Goal: Information Seeking & Learning: Learn about a topic

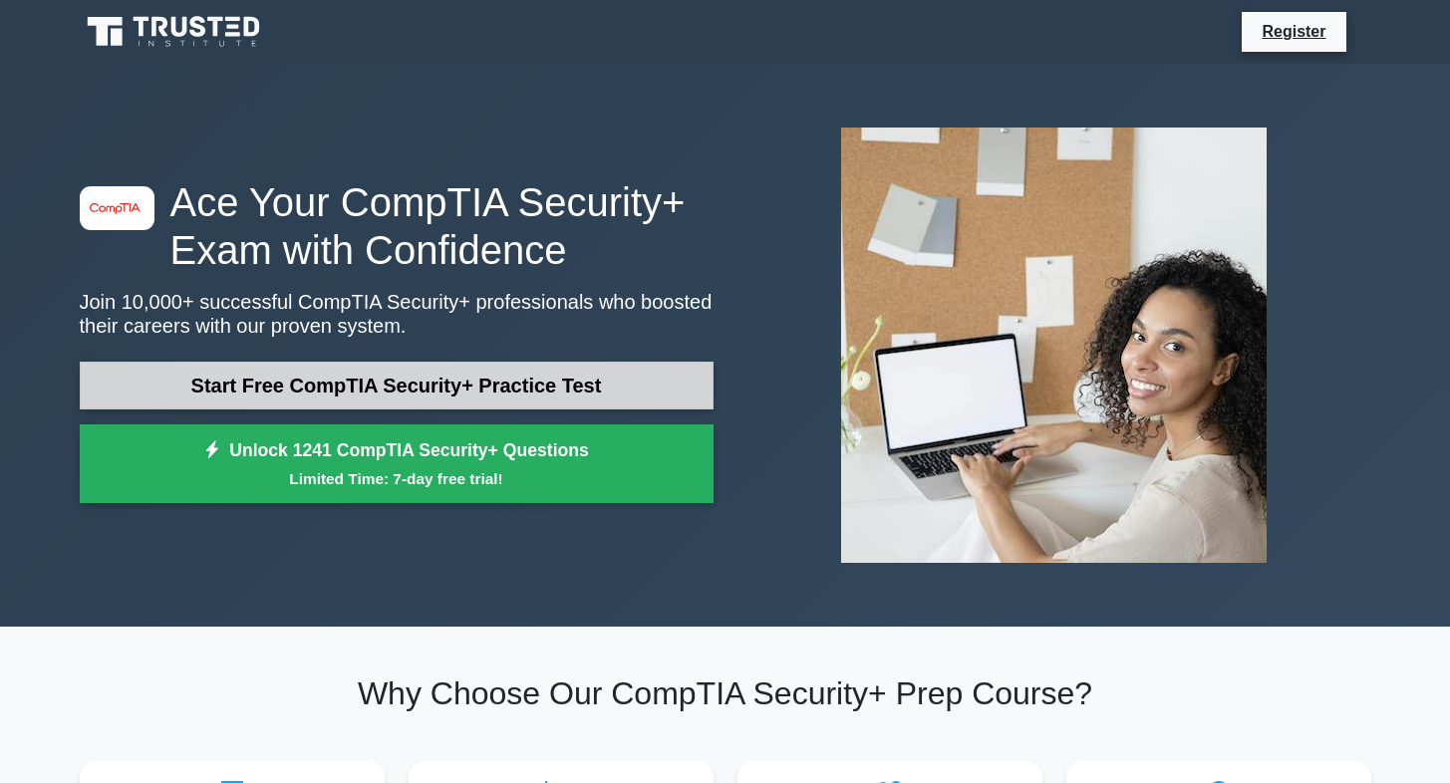
click at [560, 372] on link "Start Free CompTIA Security+ Practice Test" at bounding box center [397, 386] width 634 height 48
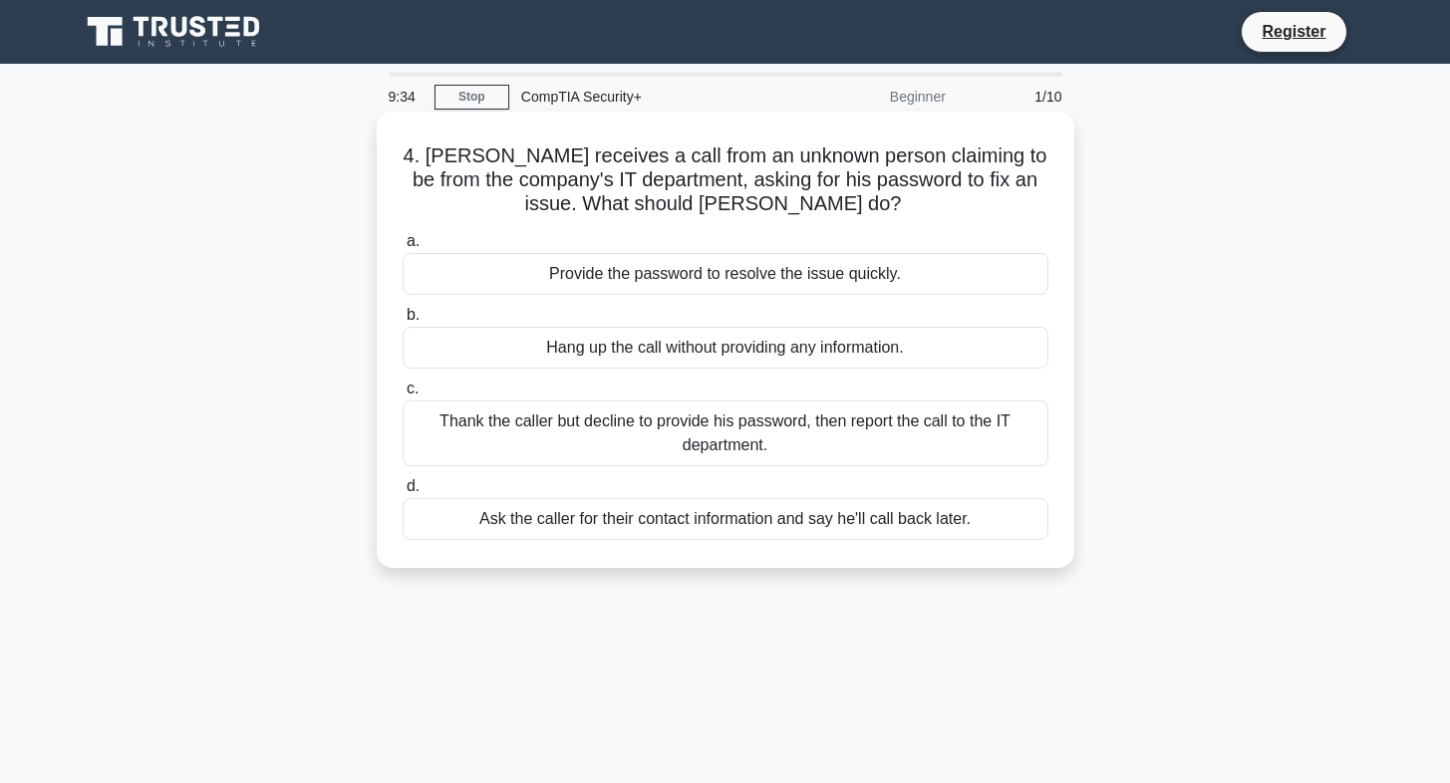
click at [651, 434] on div "Thank the caller but decline to provide his password, then report the call to t…" at bounding box center [725, 433] width 646 height 66
click at [402, 396] on input "c. Thank the caller but decline to provide his password, then report the call t…" at bounding box center [402, 389] width 0 height 13
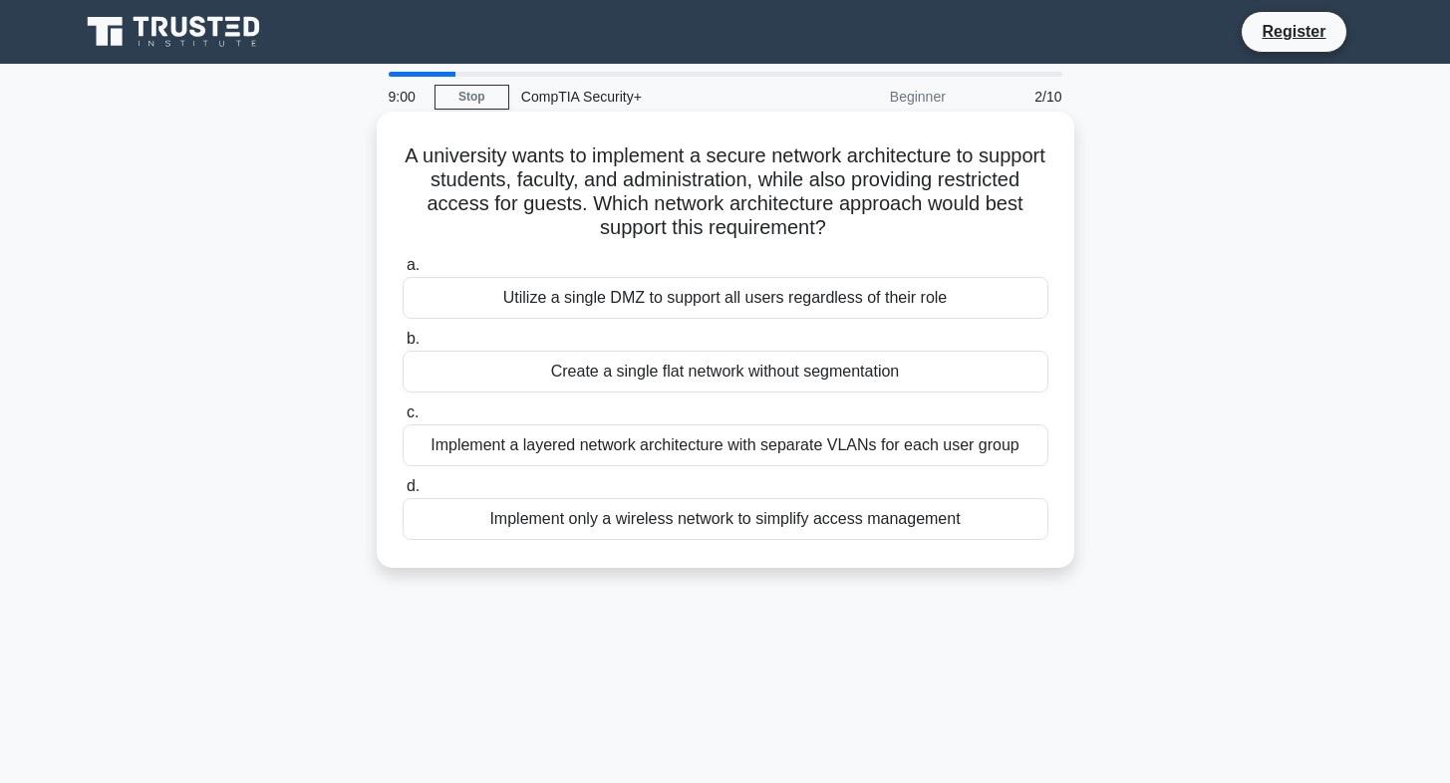
click at [590, 450] on div "Implement a layered network architecture with separate VLANs for each user group" at bounding box center [725, 445] width 646 height 42
click at [402, 419] on input "c. Implement a layered network architecture with separate VLANs for each user g…" at bounding box center [402, 412] width 0 height 13
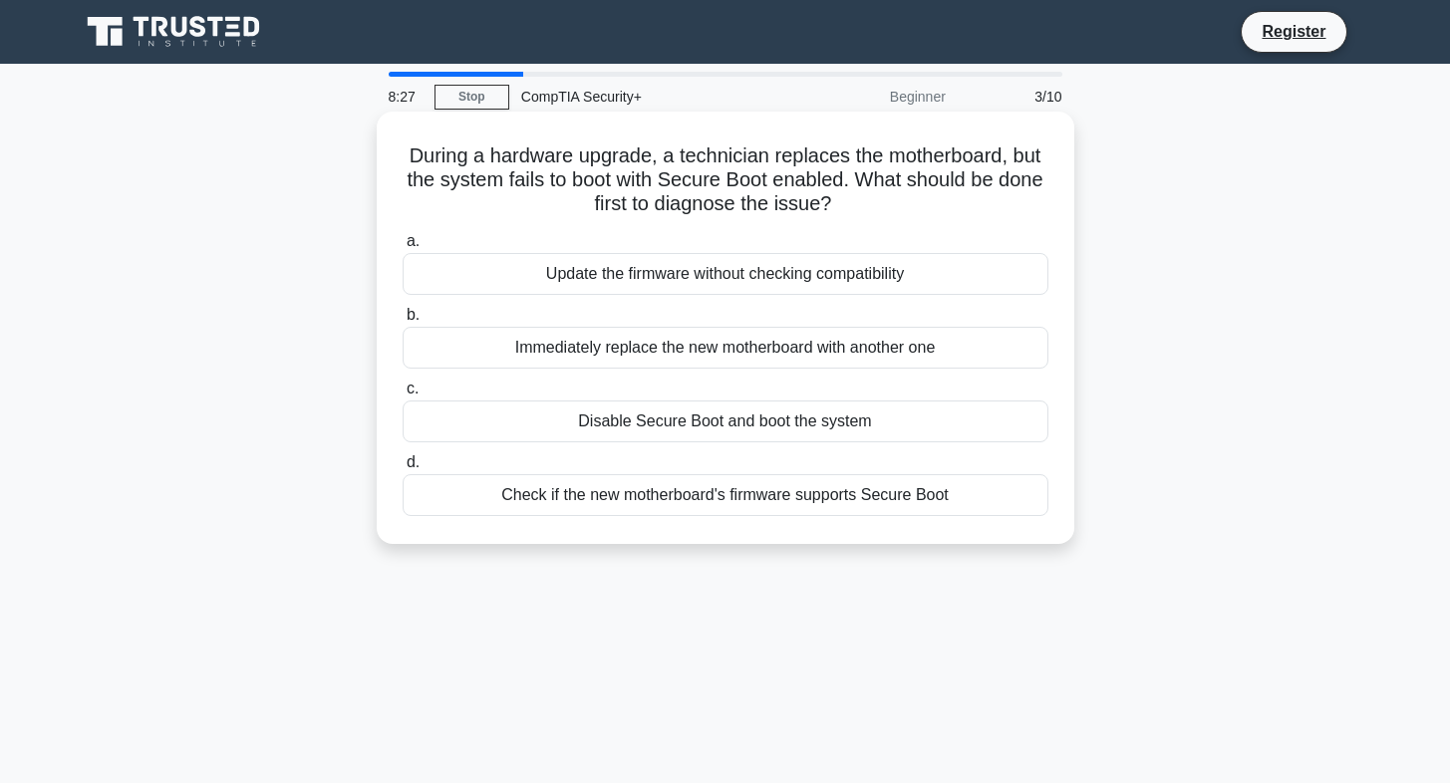
click at [671, 502] on div "Check if the new motherboard's firmware supports Secure Boot" at bounding box center [725, 495] width 646 height 42
click at [402, 469] on input "d. Check if the new motherboard's firmware supports Secure Boot" at bounding box center [402, 462] width 0 height 13
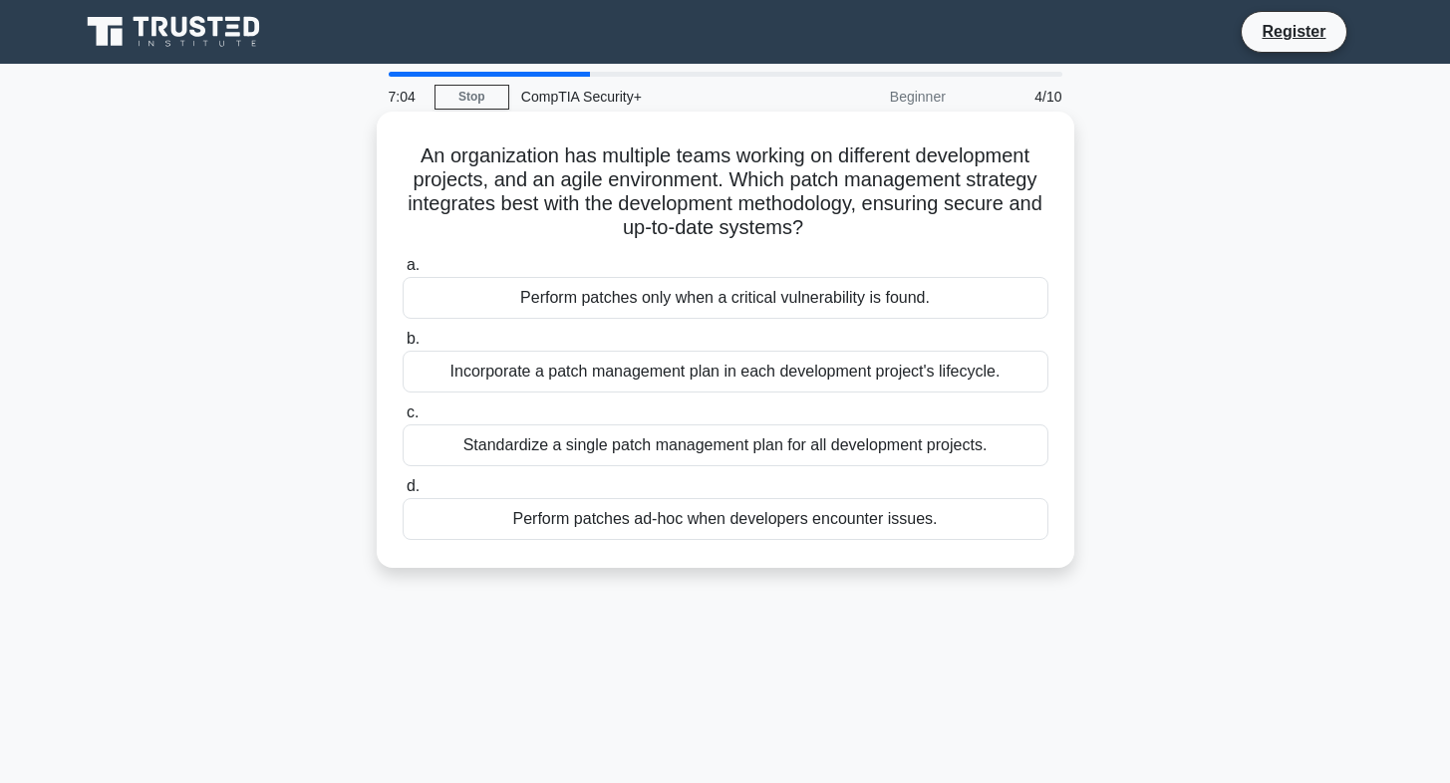
click at [669, 387] on div "Incorporate a patch management plan in each development project's lifecycle." at bounding box center [725, 372] width 646 height 42
click at [402, 346] on input "b. Incorporate a patch management plan in each development project's lifecycle." at bounding box center [402, 339] width 0 height 13
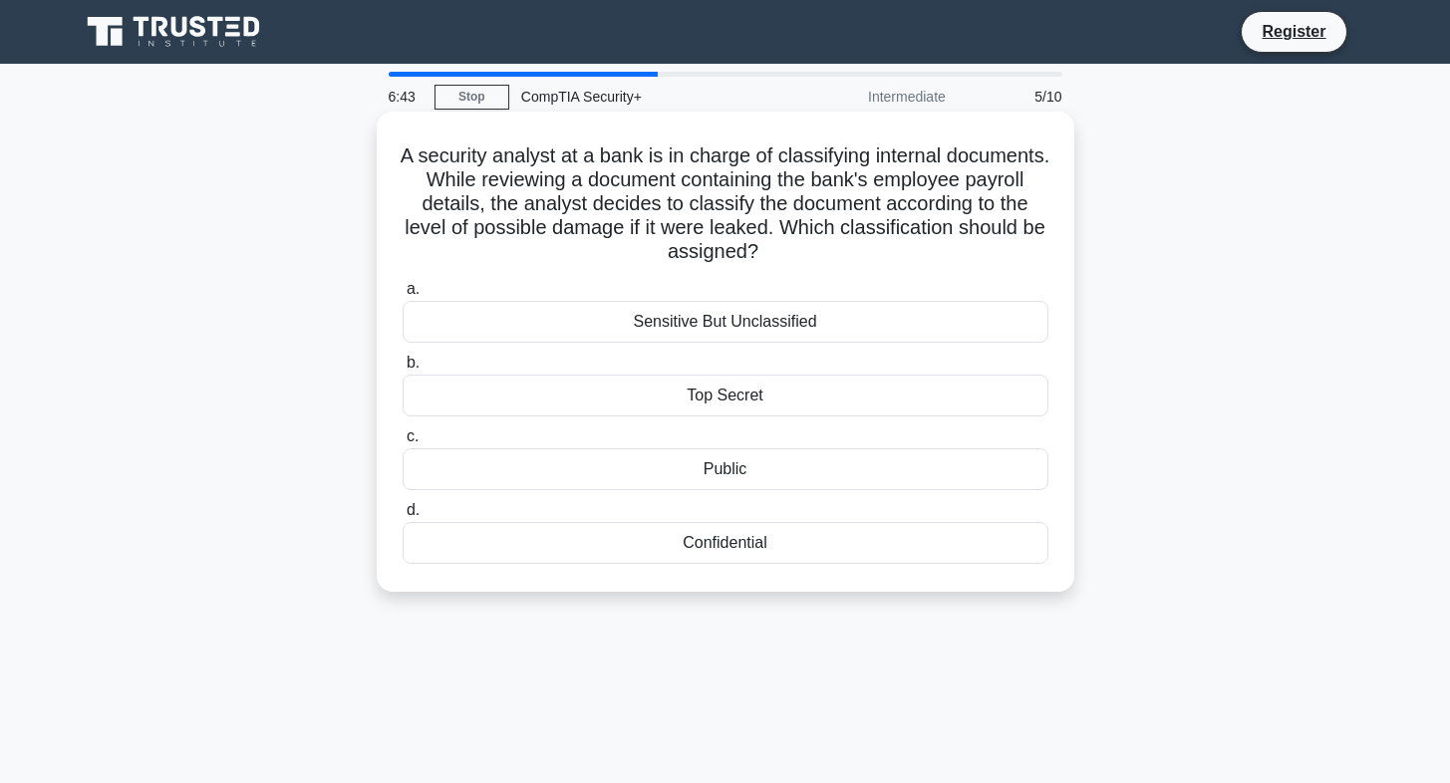
click at [717, 542] on div "Confidential" at bounding box center [725, 543] width 646 height 42
click at [402, 517] on input "d. Confidential" at bounding box center [402, 510] width 0 height 13
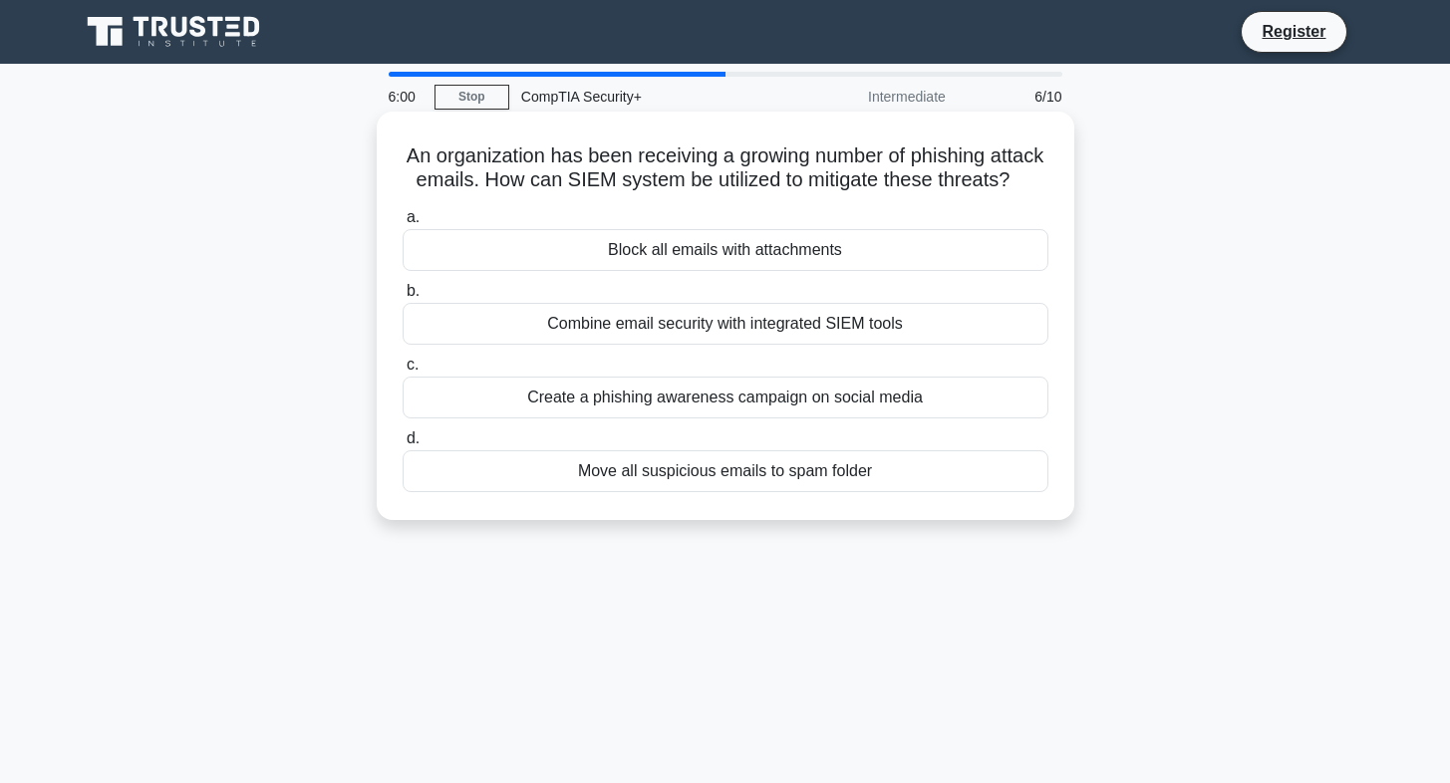
click at [706, 325] on div "Combine email security with integrated SIEM tools" at bounding box center [725, 324] width 646 height 42
click at [402, 298] on input "b. Combine email security with integrated SIEM tools" at bounding box center [402, 291] width 0 height 13
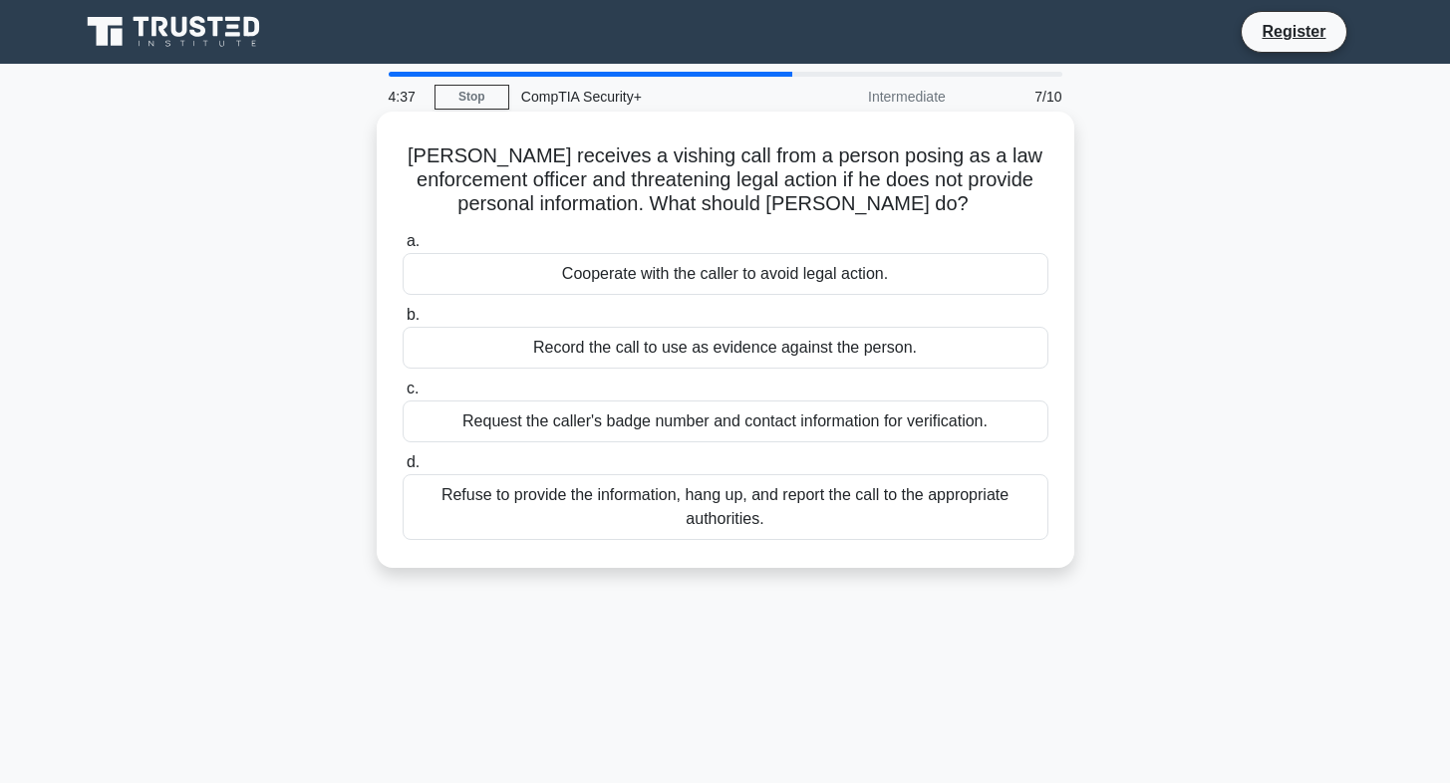
click at [576, 339] on div "Record the call to use as evidence against the person." at bounding box center [725, 348] width 646 height 42
click at [402, 322] on input "b. Record the call to use as evidence against the person." at bounding box center [402, 315] width 0 height 13
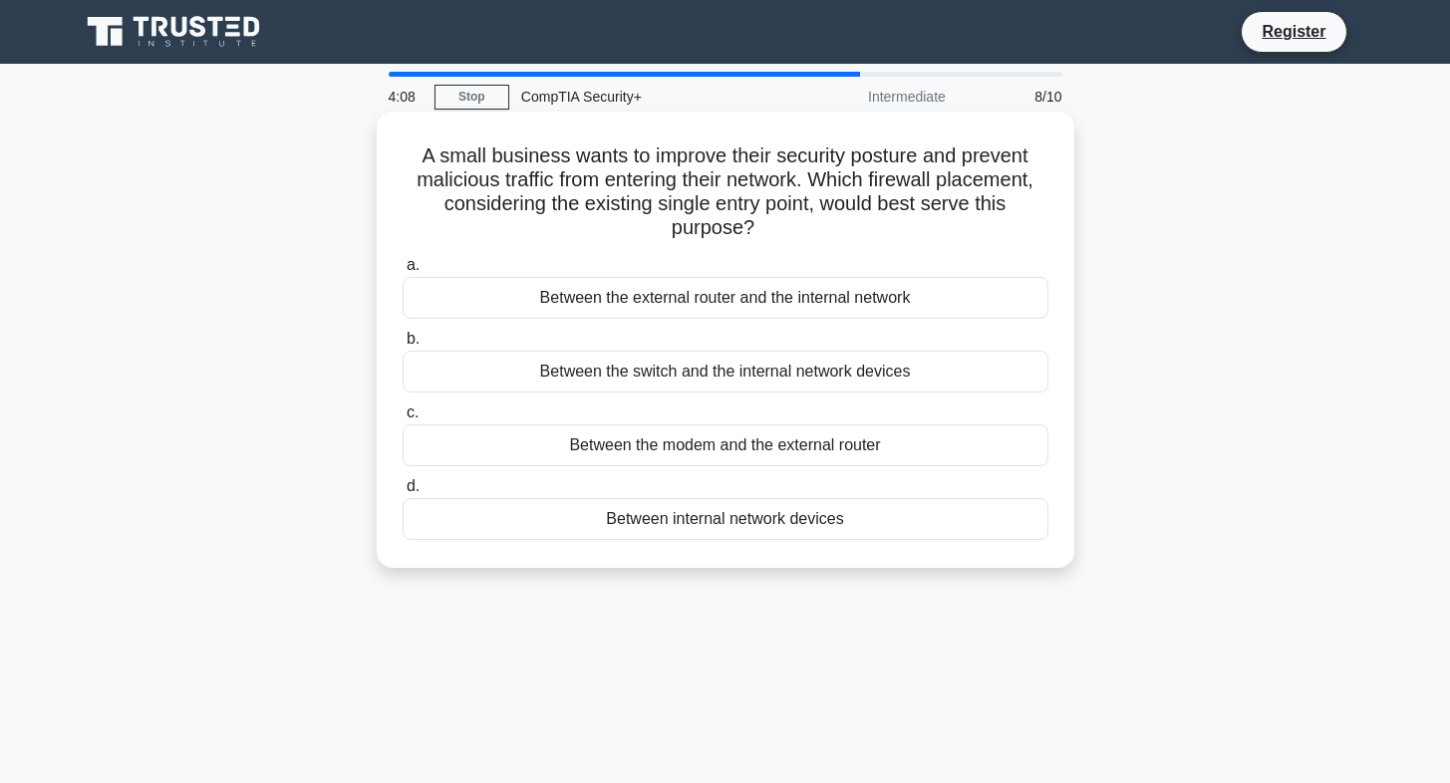
click at [719, 518] on div "Between internal network devices" at bounding box center [725, 519] width 646 height 42
click at [402, 493] on input "d. Between internal network devices" at bounding box center [402, 486] width 0 height 13
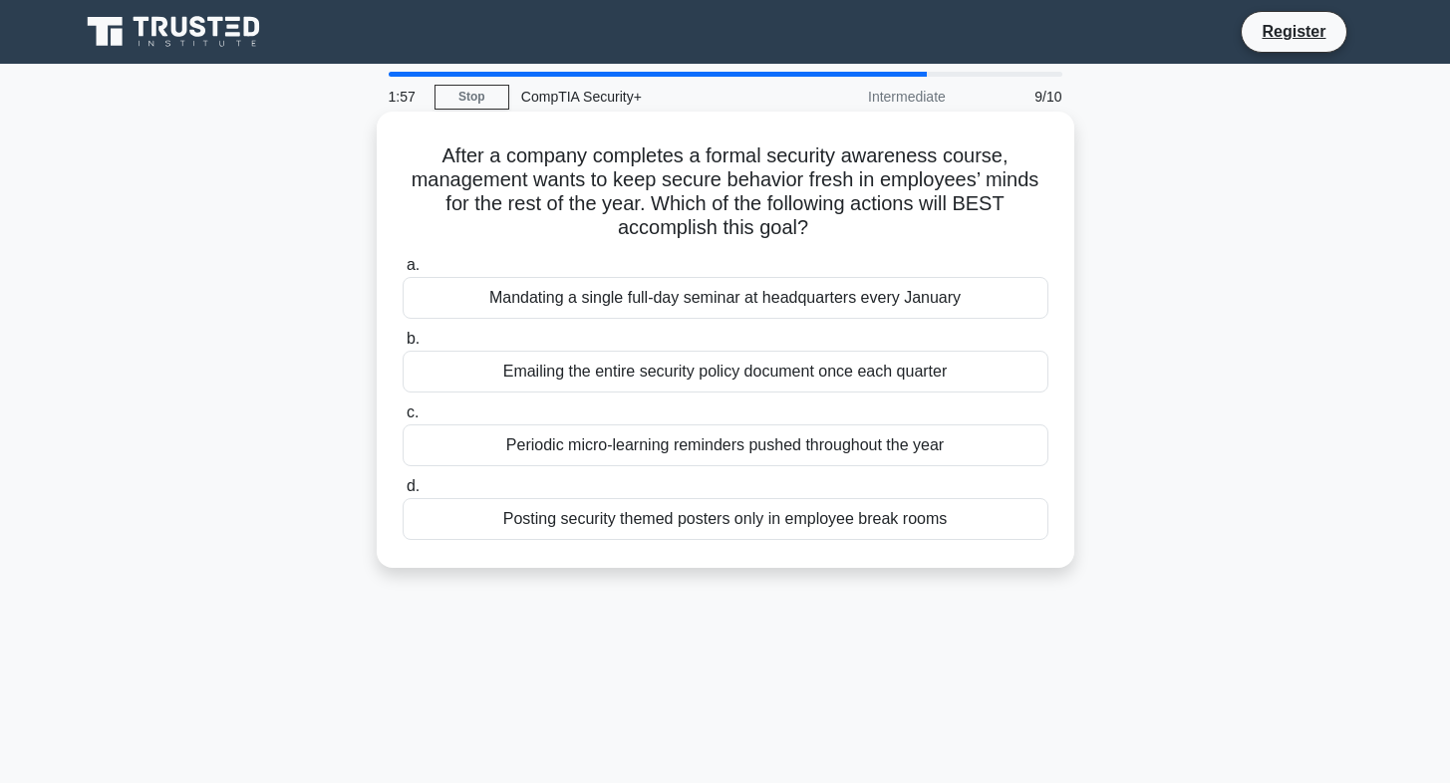
click at [744, 449] on div "Periodic micro-learning reminders pushed throughout the year" at bounding box center [725, 445] width 646 height 42
click at [402, 419] on input "c. Periodic micro-learning reminders pushed throughout the year" at bounding box center [402, 412] width 0 height 13
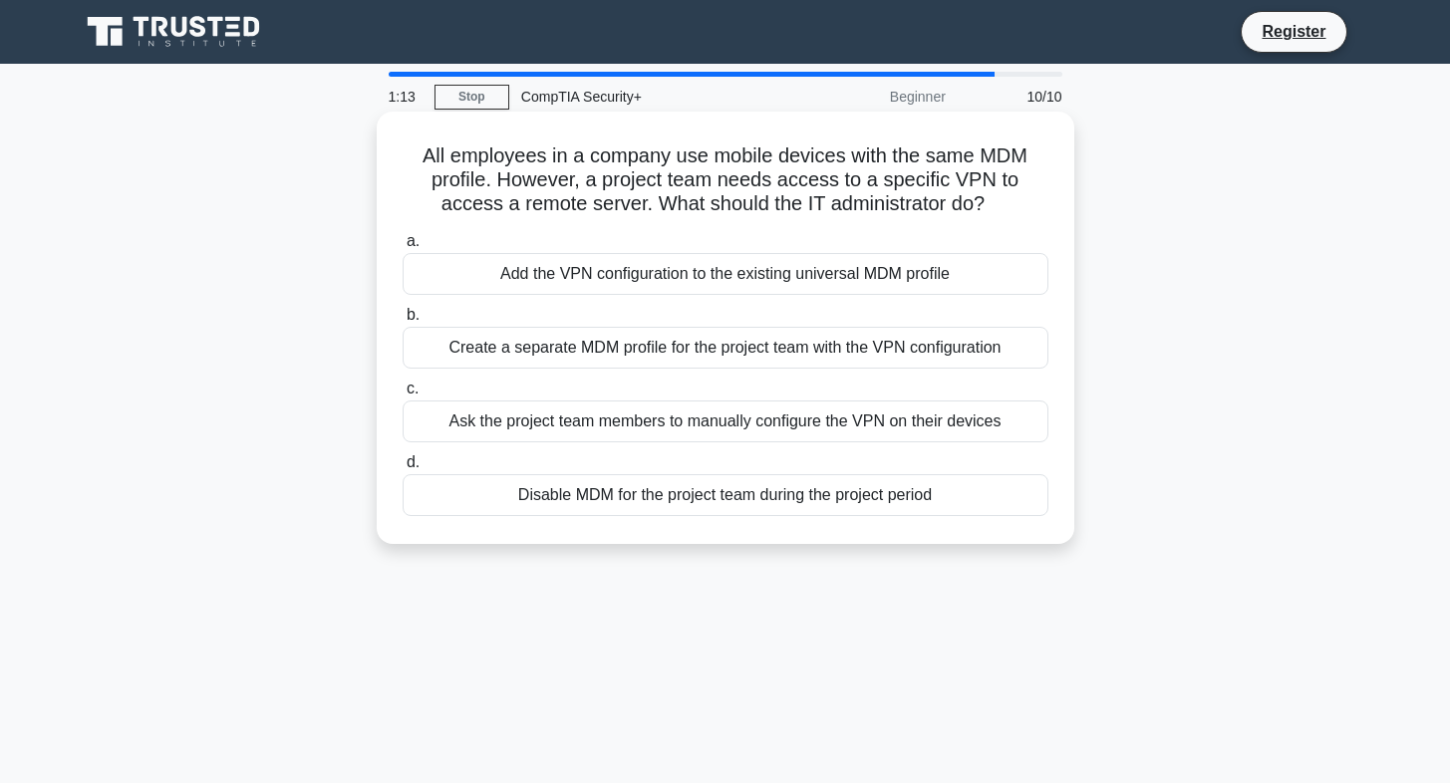
click at [818, 350] on div "Create a separate MDM profile for the project team with the VPN configuration" at bounding box center [725, 348] width 646 height 42
click at [402, 322] on input "b. Create a separate MDM profile for the project team with the VPN configuration" at bounding box center [402, 315] width 0 height 13
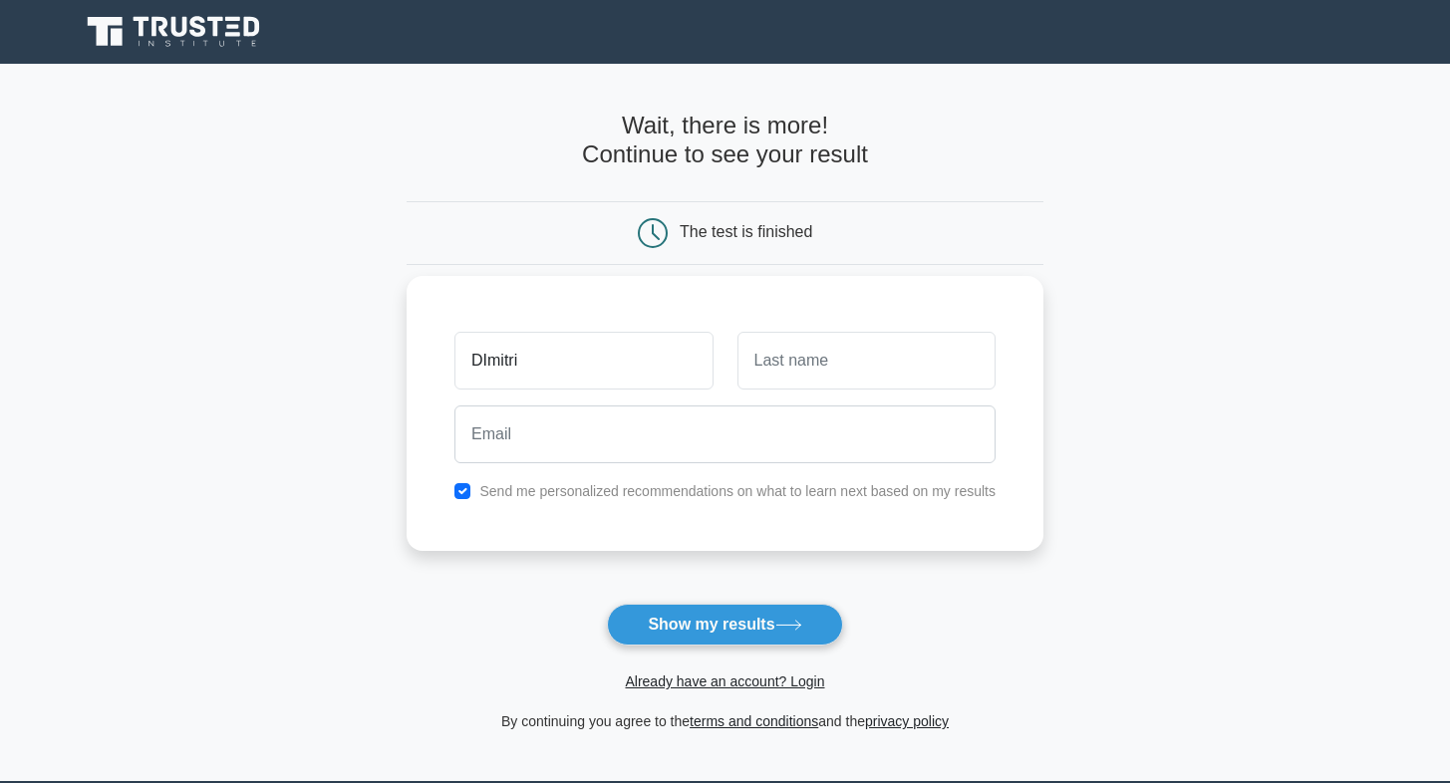
type input "DImitri"
type input "E"
type input "Rojas"
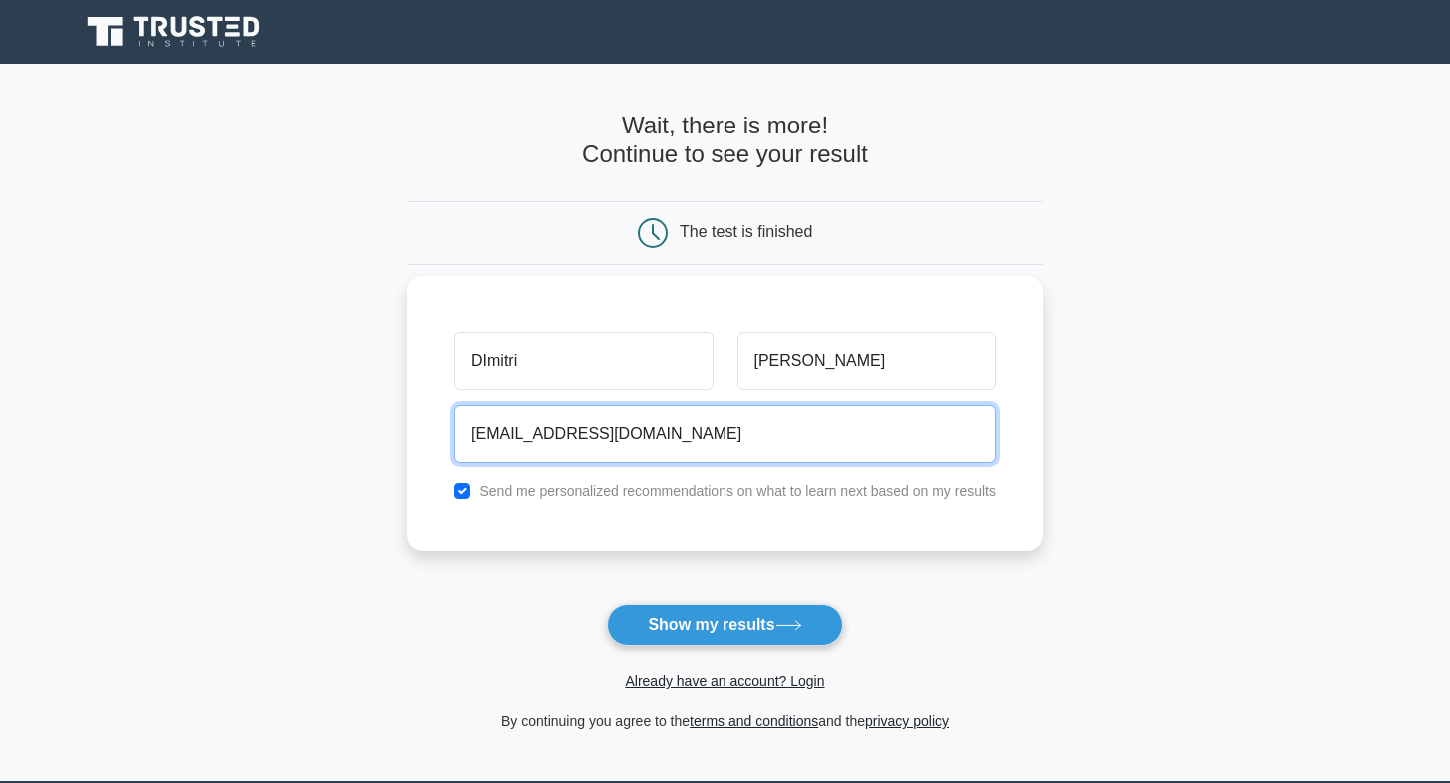
type input "Dimitrirojasx@gmail.com"
click at [724, 624] on button "Show my results" at bounding box center [724, 625] width 235 height 42
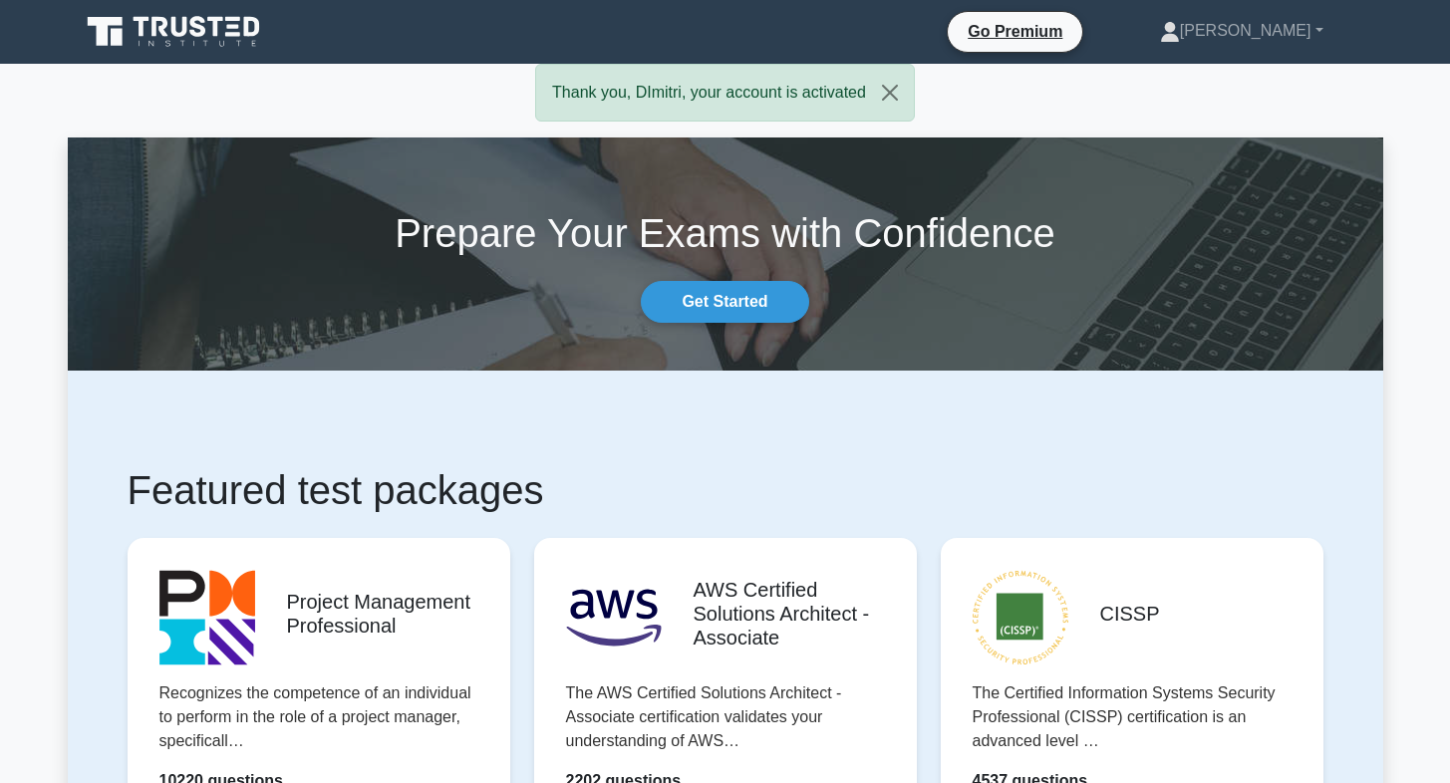
click at [828, 2] on nav "Go Premium [PERSON_NAME] Profile" at bounding box center [725, 32] width 1450 height 64
click at [886, 92] on button "Close" at bounding box center [890, 93] width 48 height 56
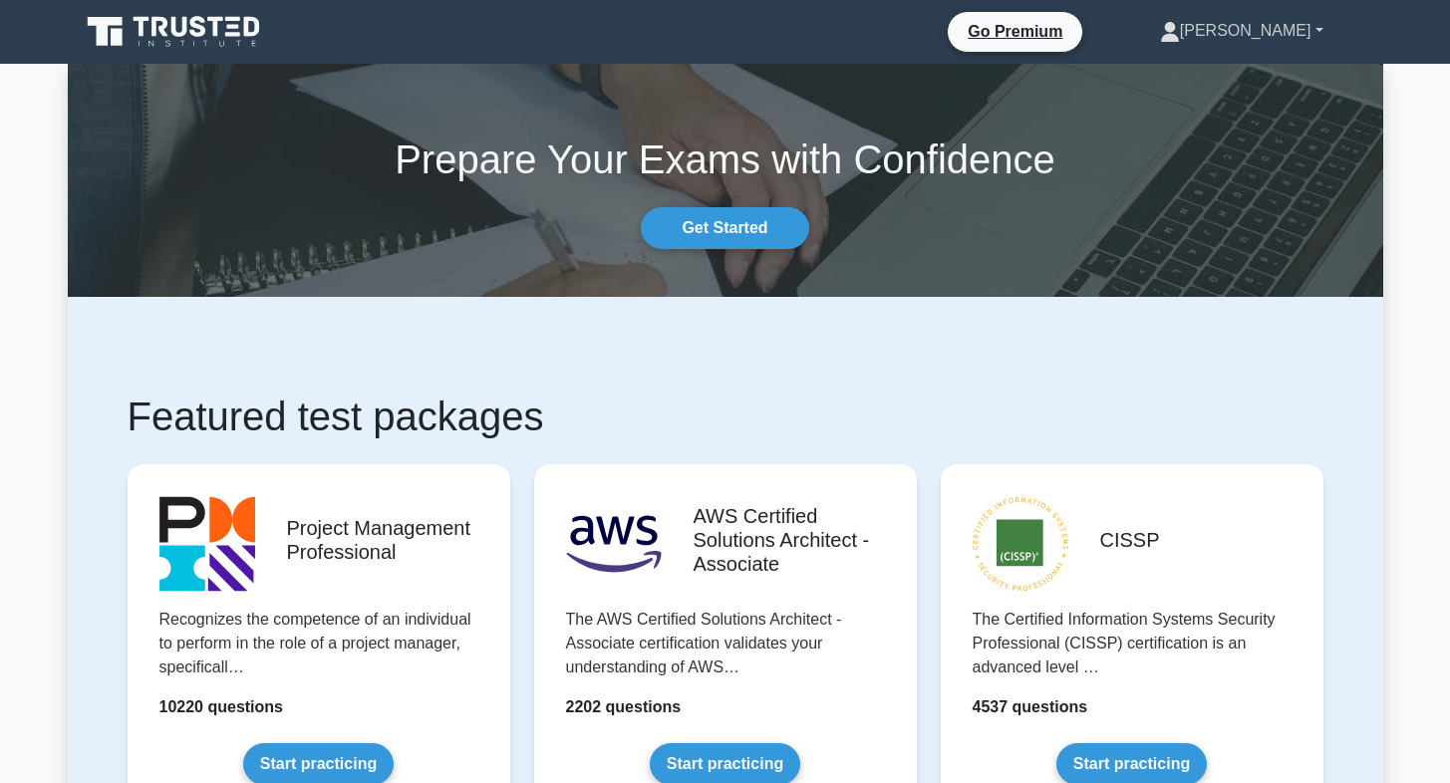
click at [1308, 30] on link "[PERSON_NAME]" at bounding box center [1241, 31] width 259 height 40
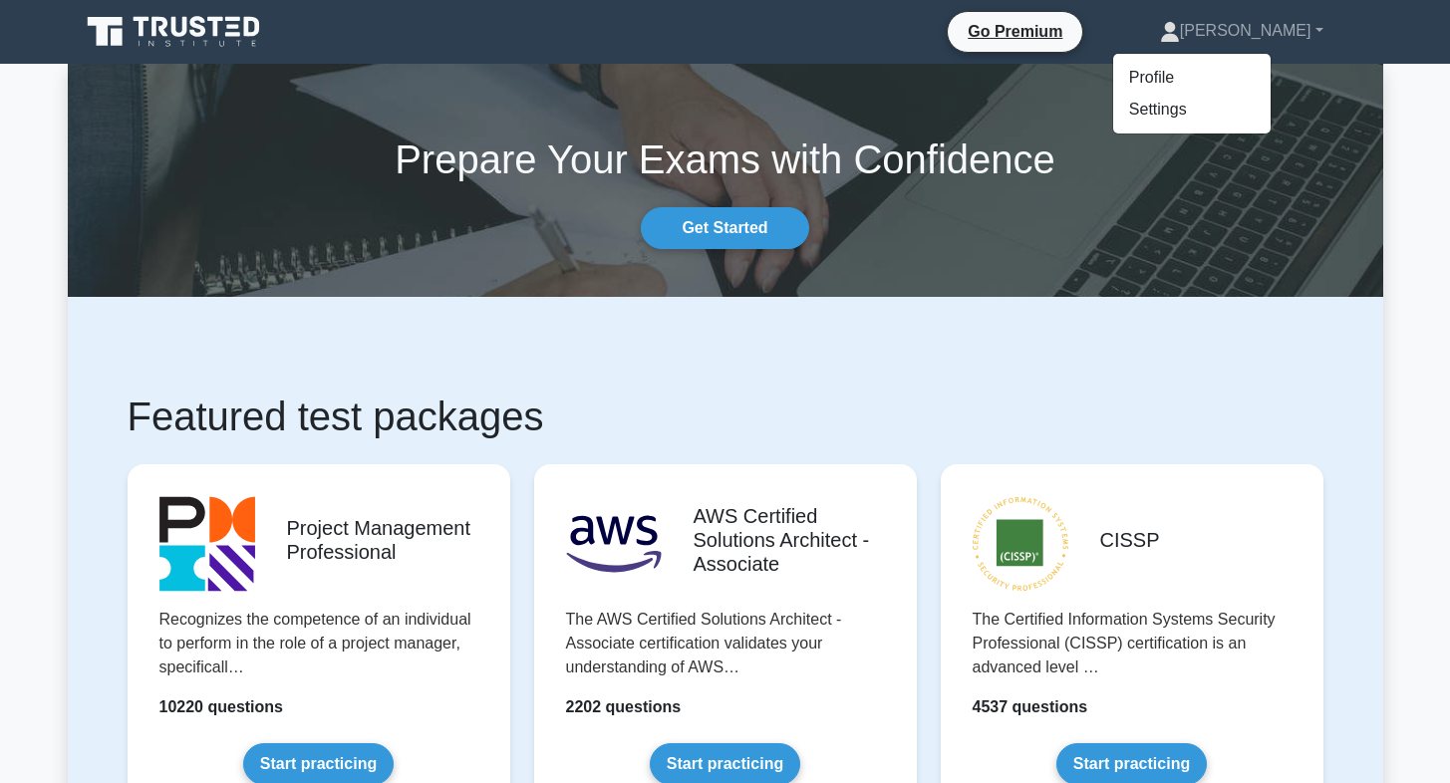
click at [1264, 59] on ul "Profile Settings" at bounding box center [1191, 94] width 159 height 82
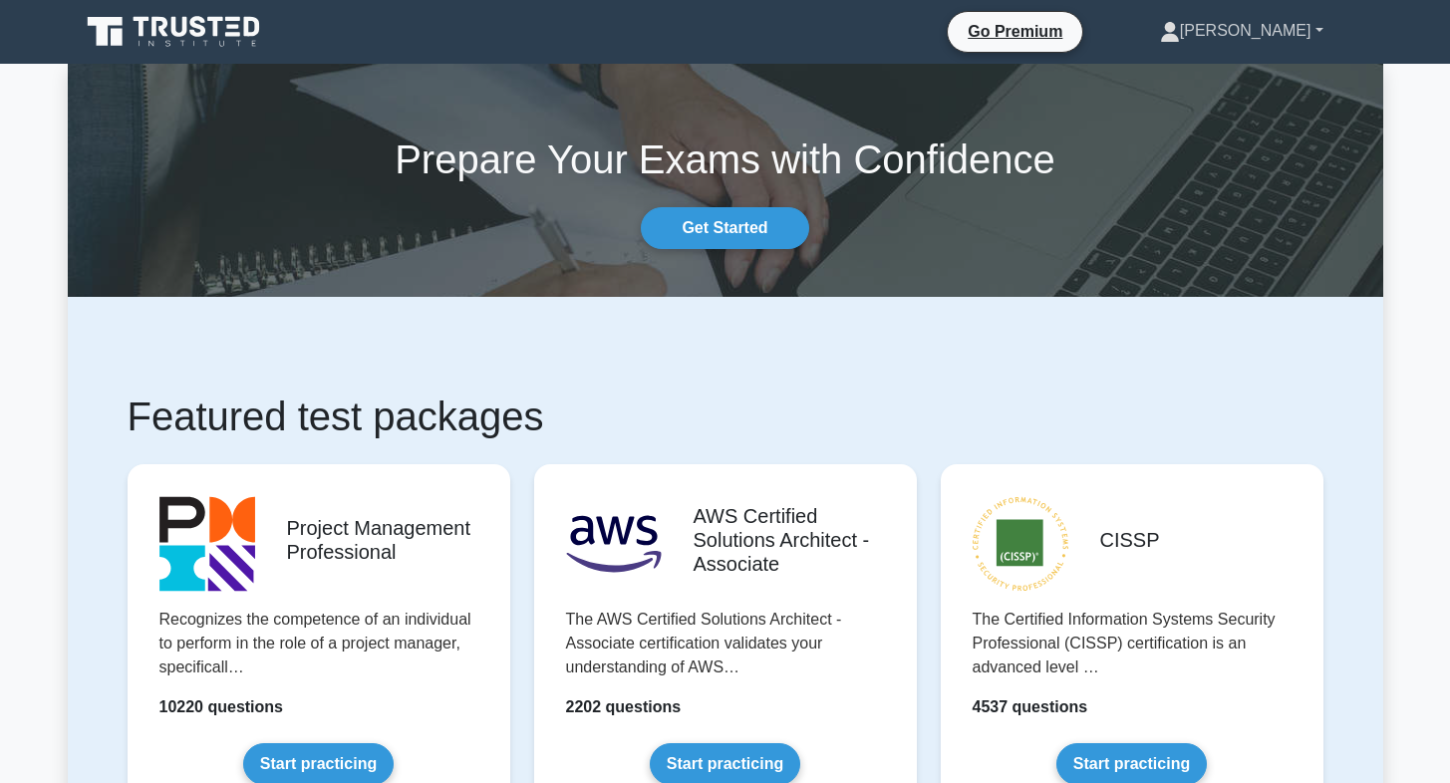
click at [1276, 27] on link "[PERSON_NAME]" at bounding box center [1241, 31] width 259 height 40
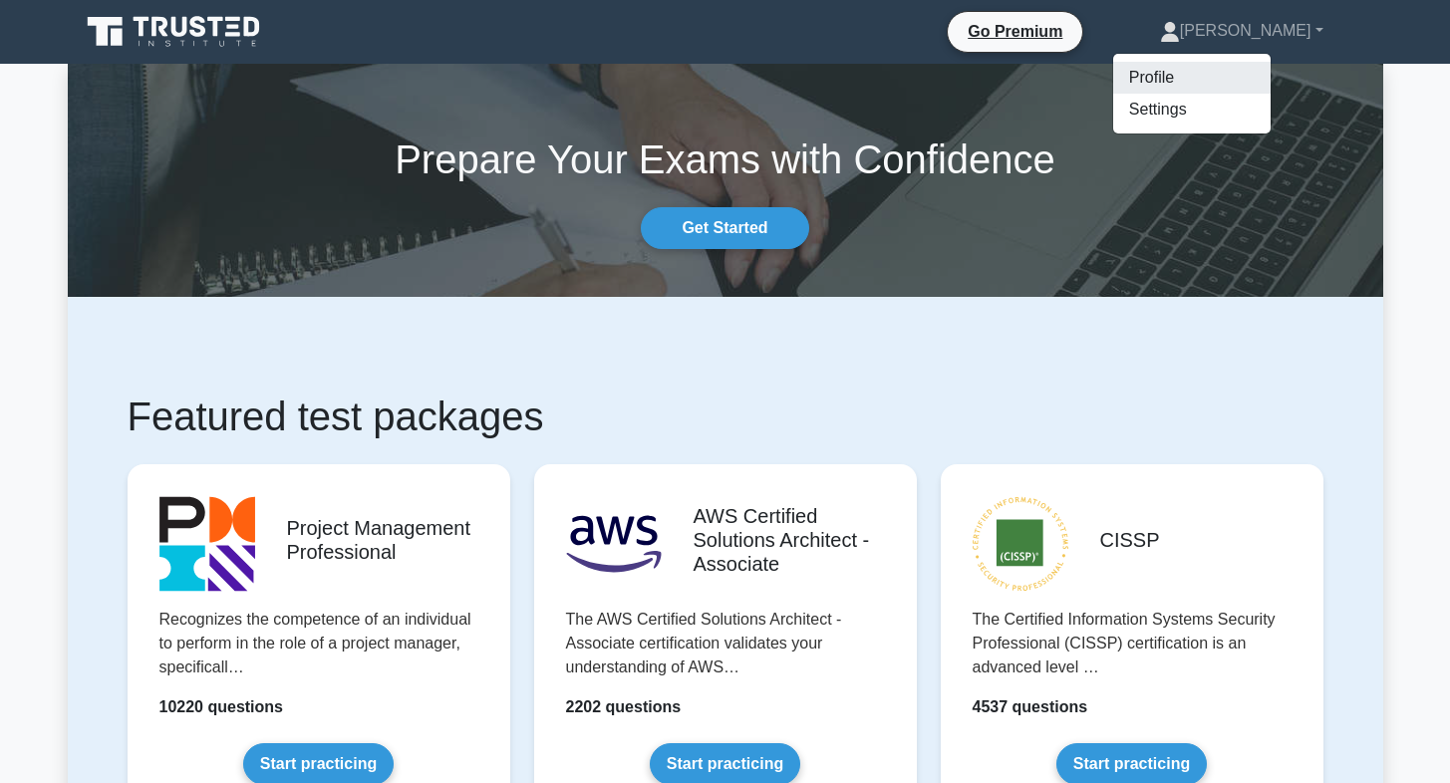
click at [1244, 80] on link "Profile" at bounding box center [1191, 78] width 157 height 32
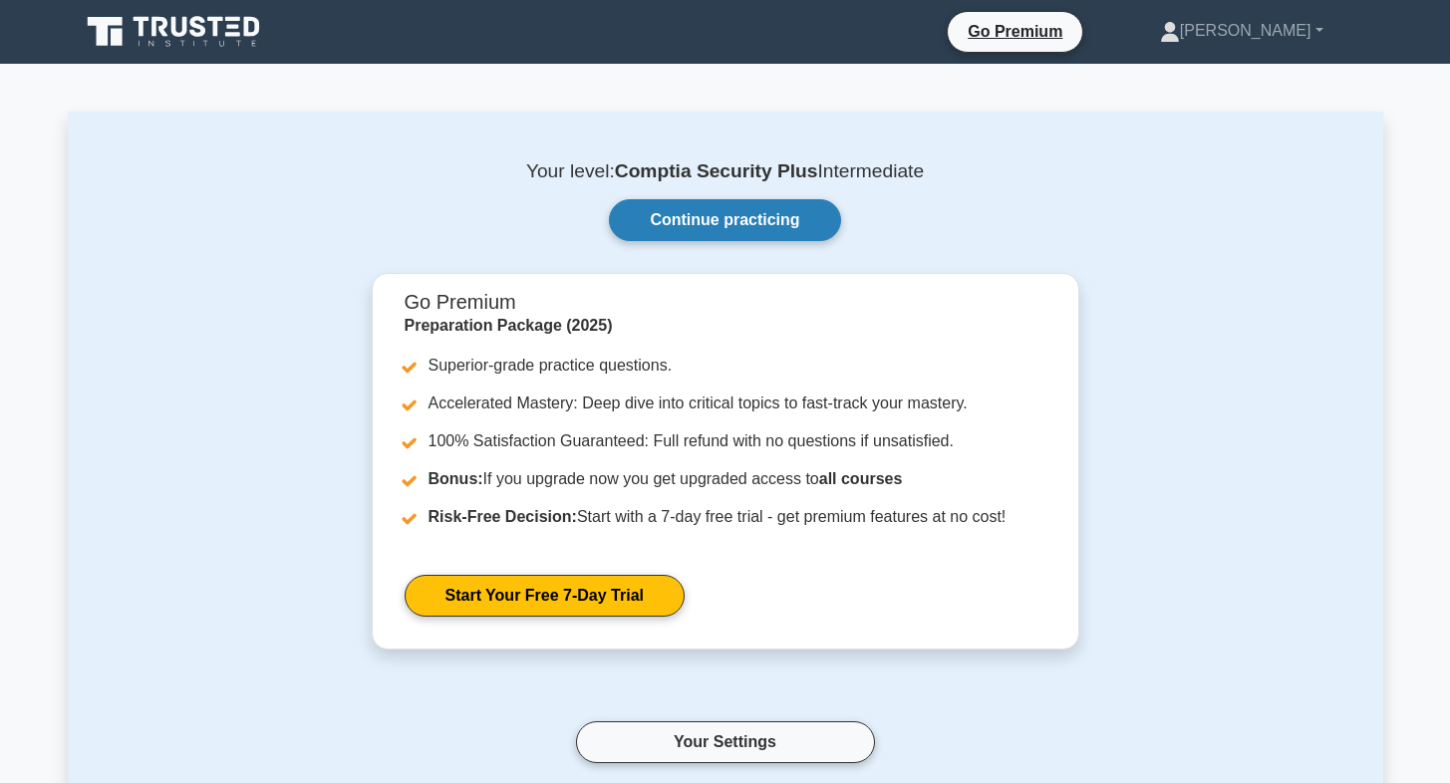
scroll to position [49, 0]
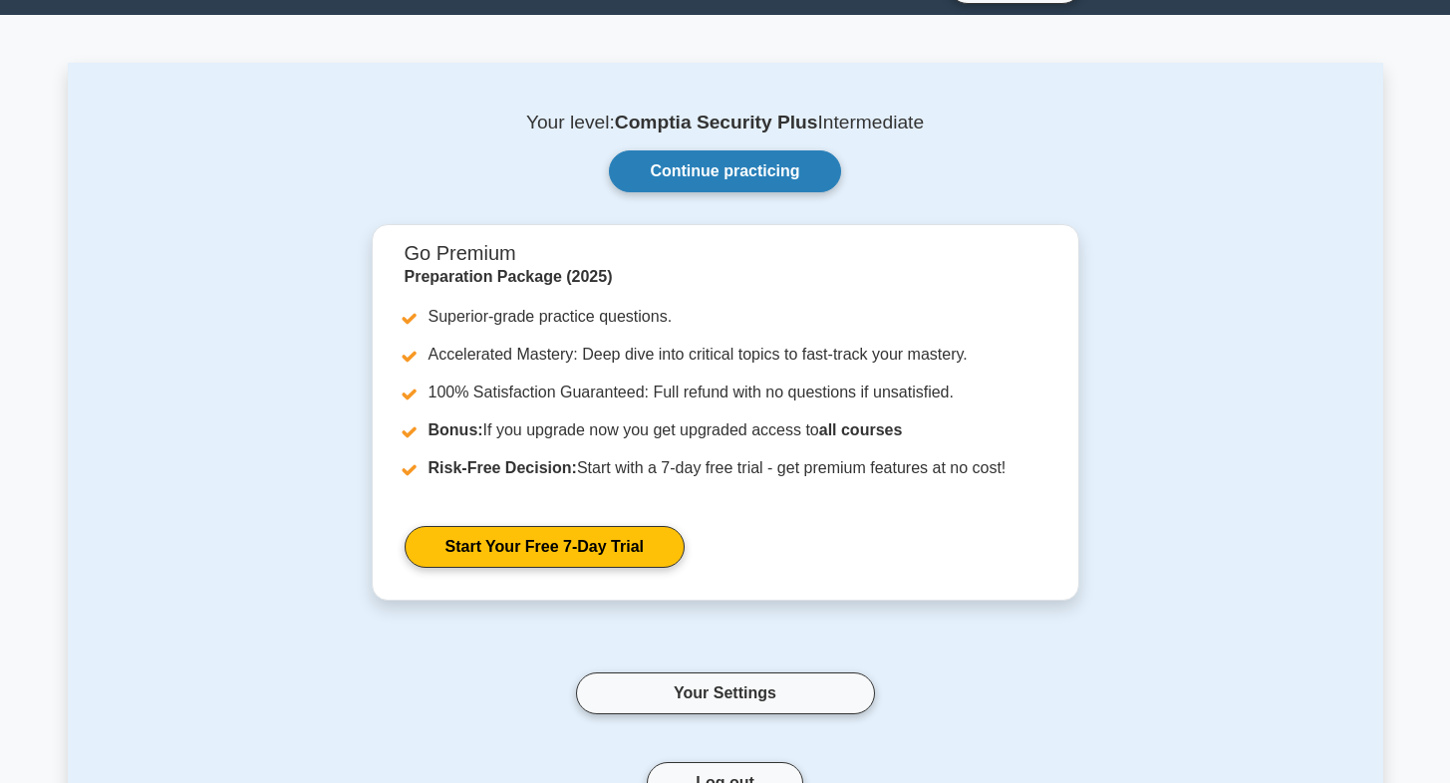
click at [754, 155] on link "Continue practicing" at bounding box center [724, 171] width 231 height 42
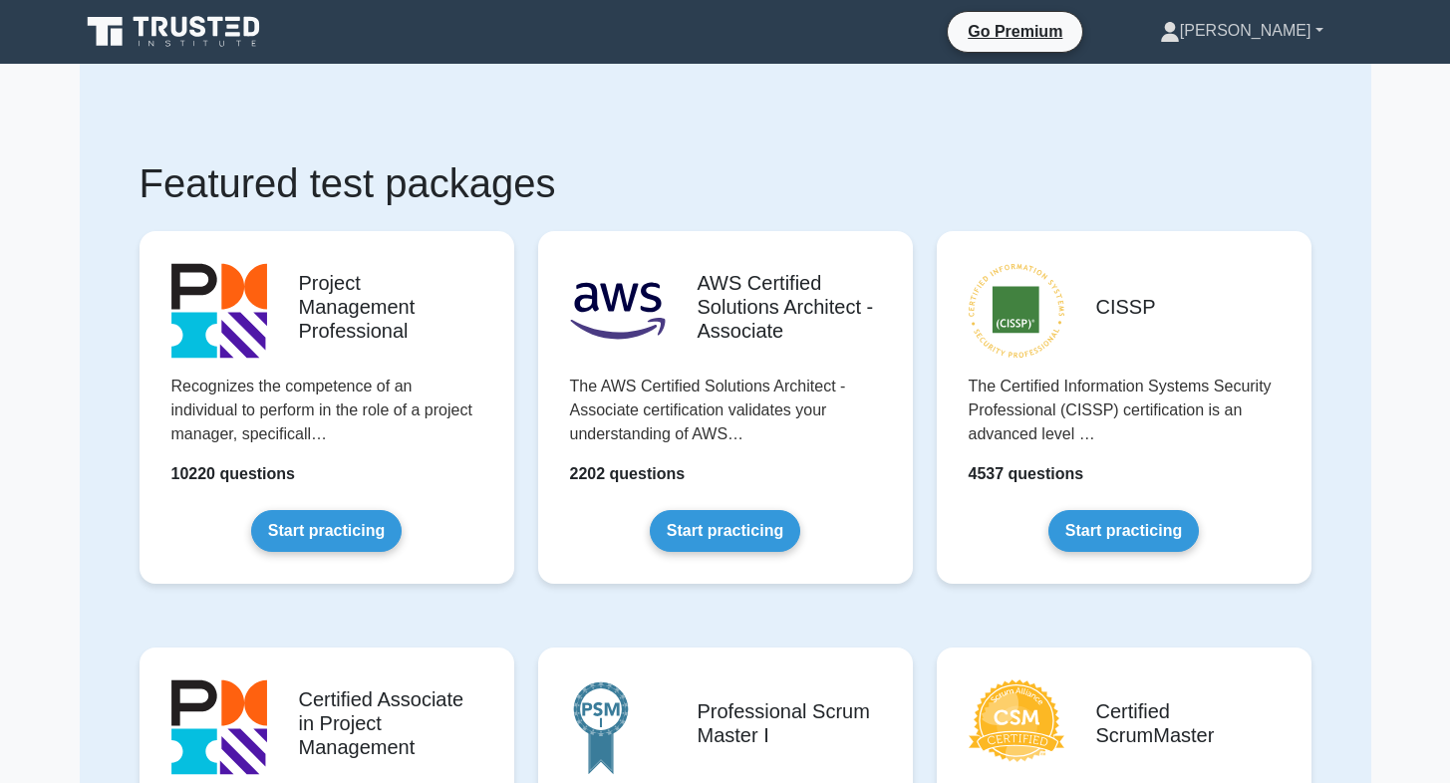
click at [1298, 41] on link "[PERSON_NAME]" at bounding box center [1241, 31] width 259 height 40
click at [180, 57] on nav "Go Premium [PERSON_NAME] Profile" at bounding box center [725, 32] width 1450 height 64
click at [183, 43] on icon at bounding box center [182, 44] width 5 height 6
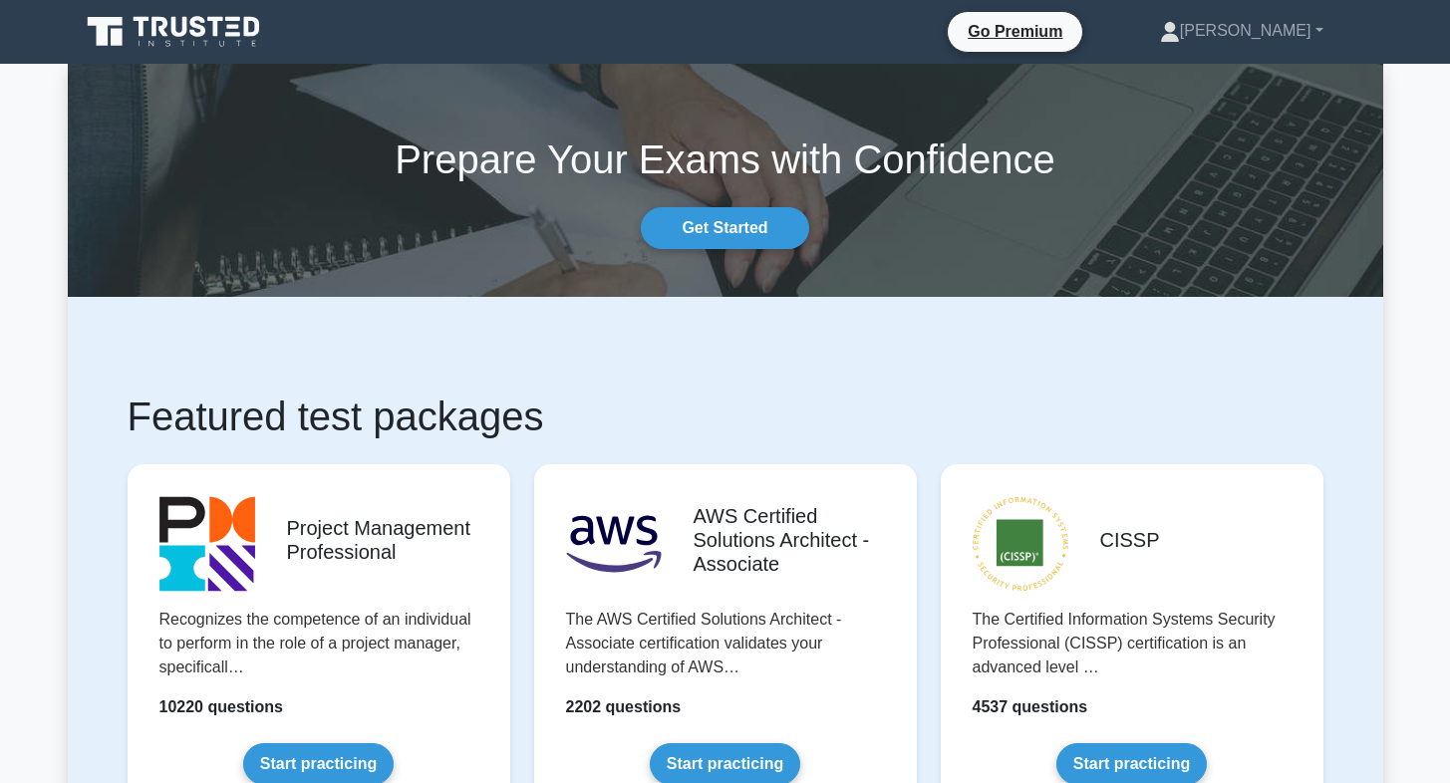
click at [182, 2] on nav "Go Premium Dimitri Profile" at bounding box center [725, 32] width 1450 height 64
click at [182, 17] on icon at bounding box center [175, 32] width 191 height 38
